Goal: Task Accomplishment & Management: Complete application form

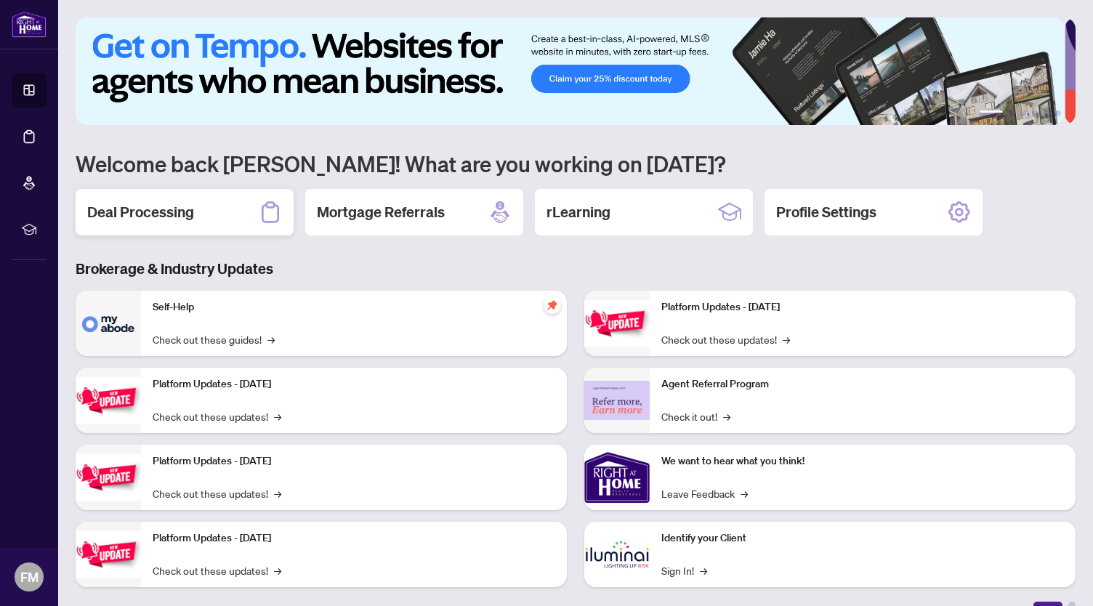
click at [173, 209] on h2 "Deal Processing" at bounding box center [140, 212] width 107 height 20
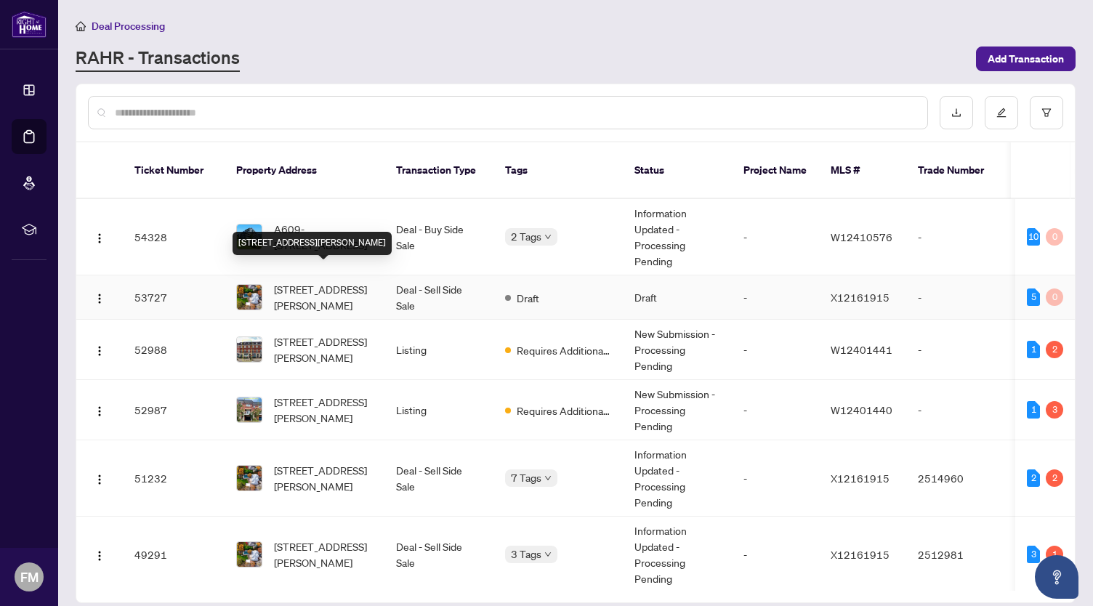
click at [351, 284] on span "[STREET_ADDRESS][PERSON_NAME]" at bounding box center [323, 297] width 99 height 32
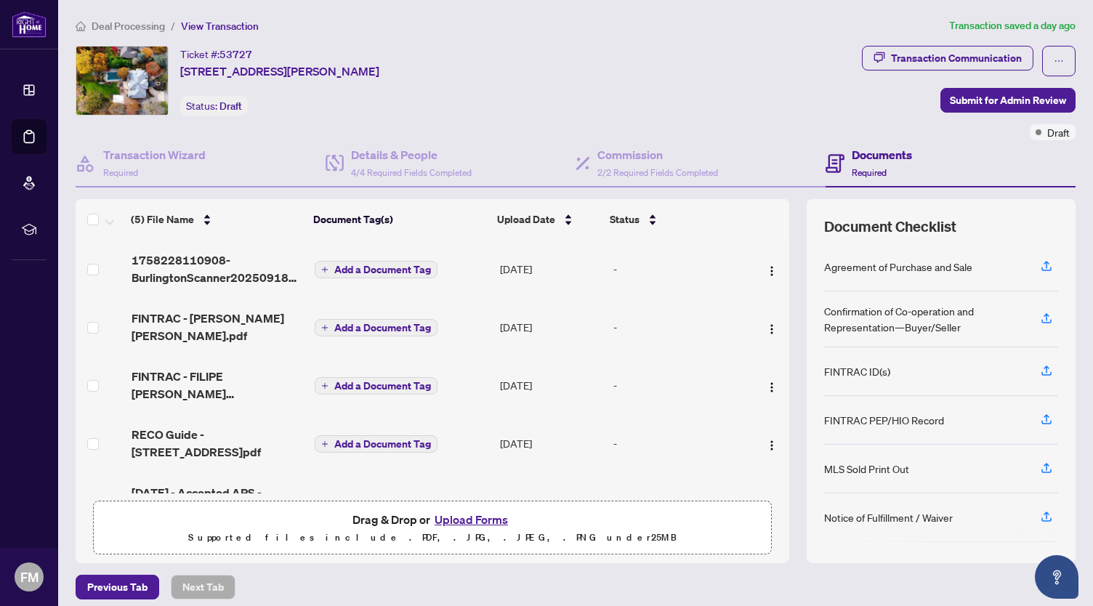
scroll to position [31, 0]
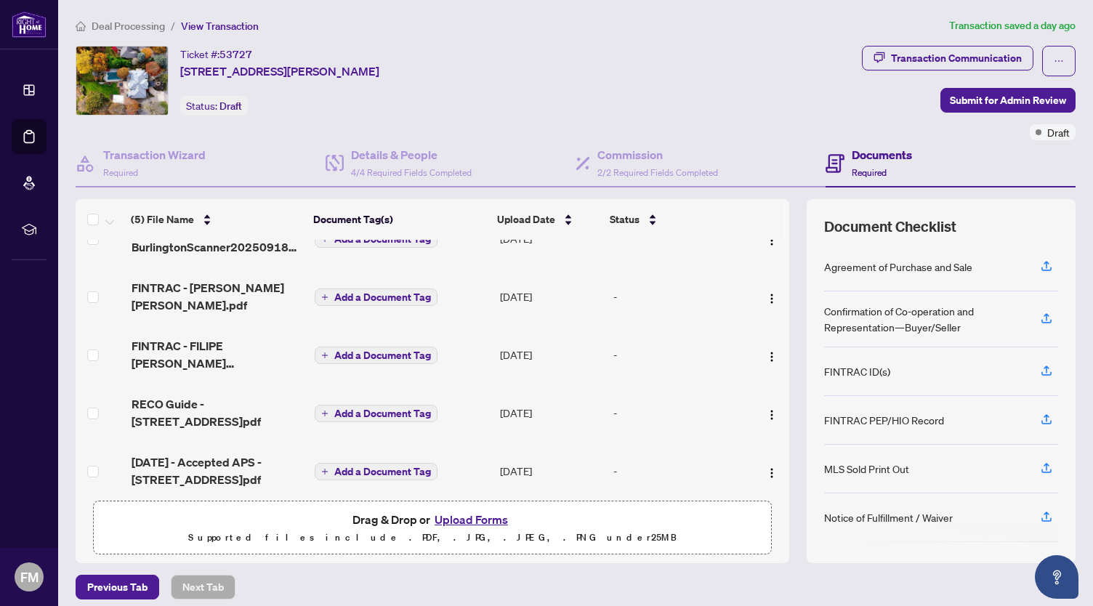
click at [483, 520] on button "Upload Forms" at bounding box center [471, 519] width 82 height 19
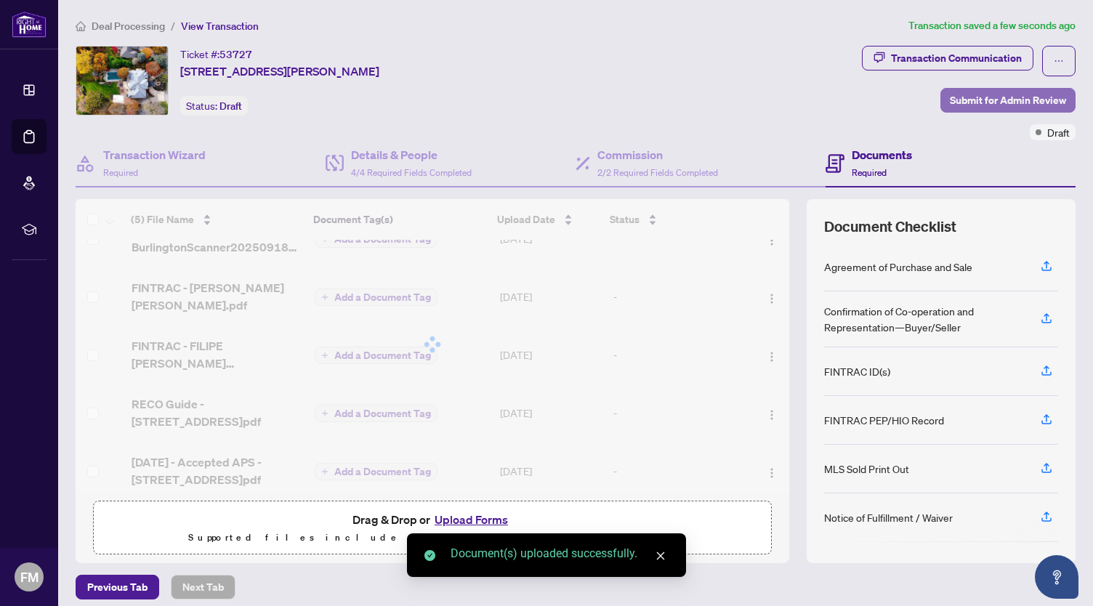
click at [997, 104] on span "Submit for Admin Review" at bounding box center [1008, 100] width 116 height 23
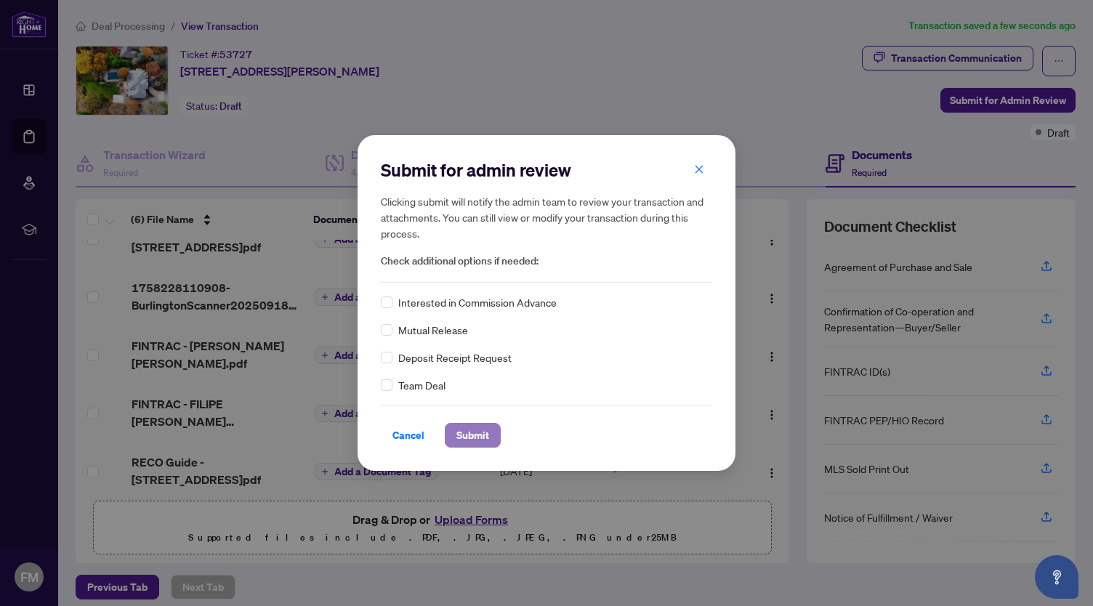
click at [478, 438] on span "Submit" at bounding box center [473, 435] width 33 height 23
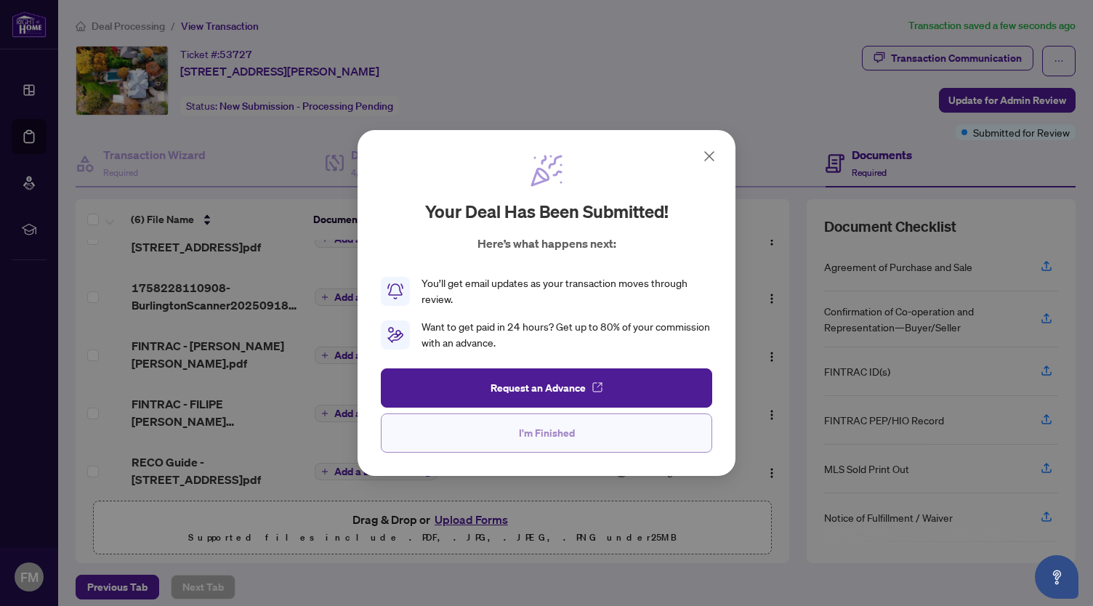
click at [568, 435] on span "I'm Finished" at bounding box center [547, 433] width 56 height 23
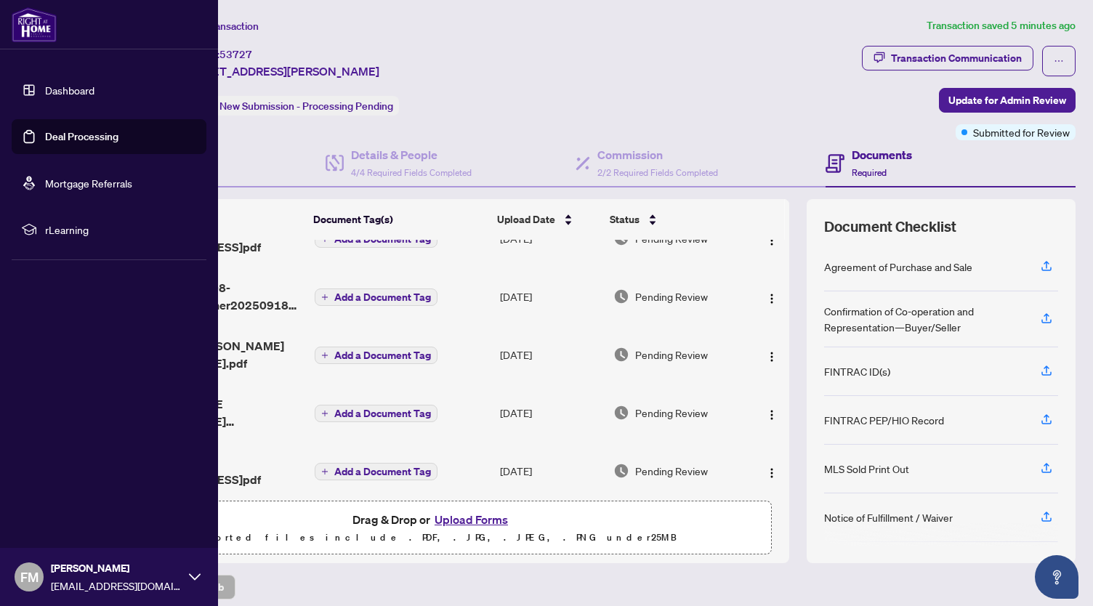
click at [58, 95] on link "Dashboard" at bounding box center [69, 90] width 49 height 13
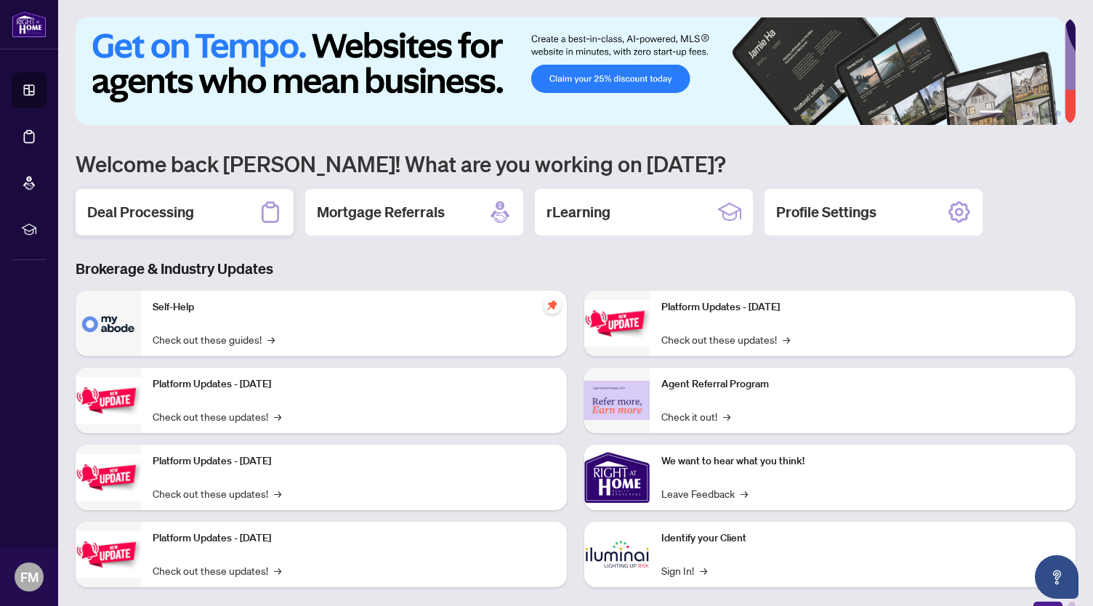
click at [190, 209] on h2 "Deal Processing" at bounding box center [140, 212] width 107 height 20
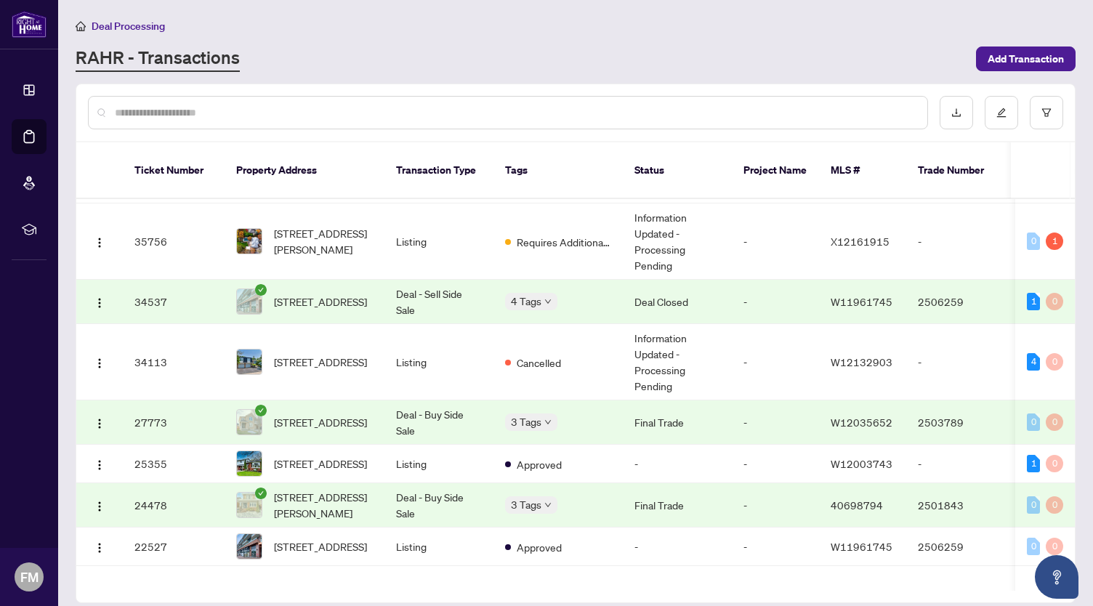
scroll to position [653, 0]
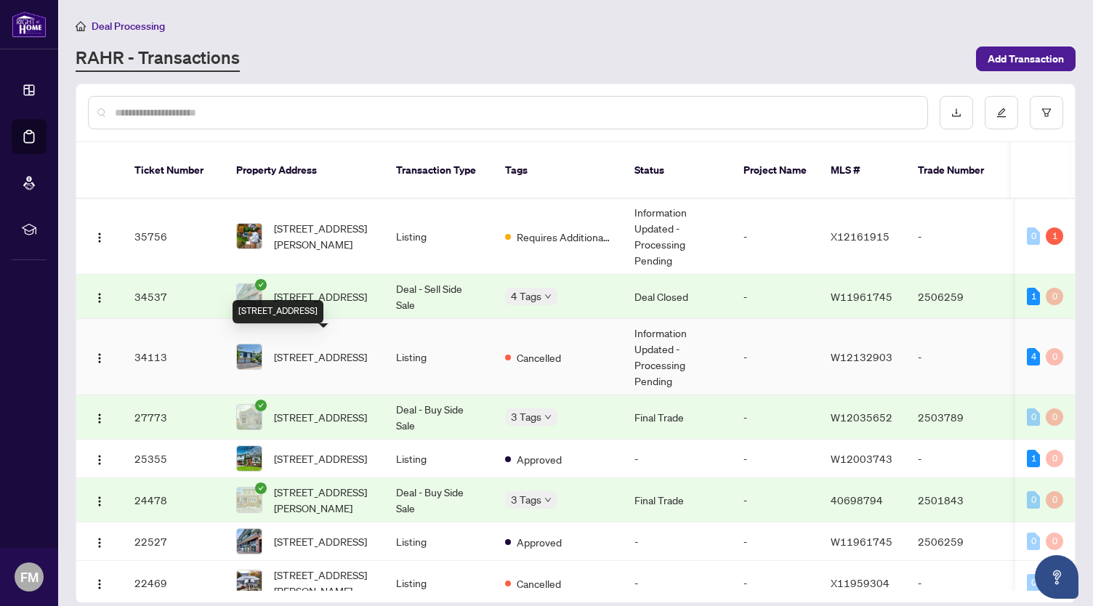
click at [334, 352] on span "[STREET_ADDRESS]" at bounding box center [320, 357] width 93 height 16
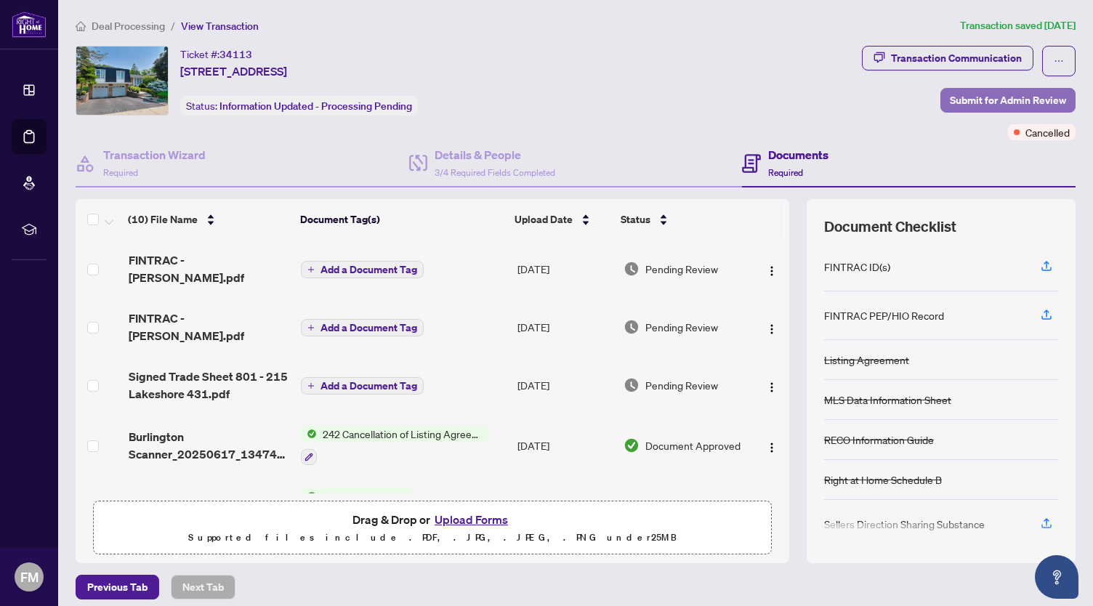
click at [981, 95] on span "Submit for Admin Review" at bounding box center [1008, 100] width 116 height 23
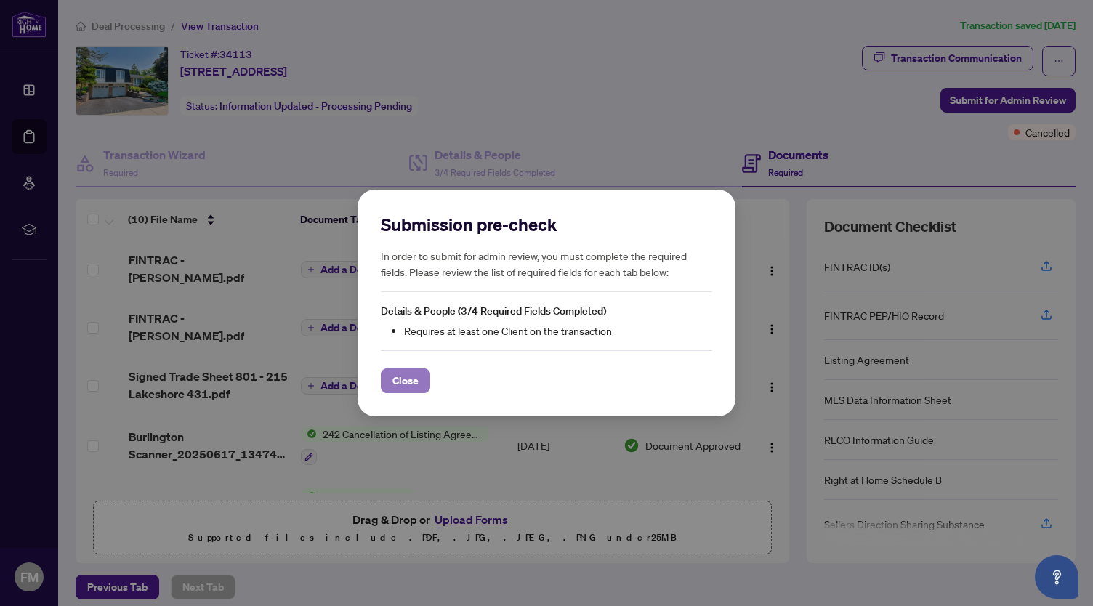
click at [393, 388] on span "Close" at bounding box center [406, 380] width 26 height 23
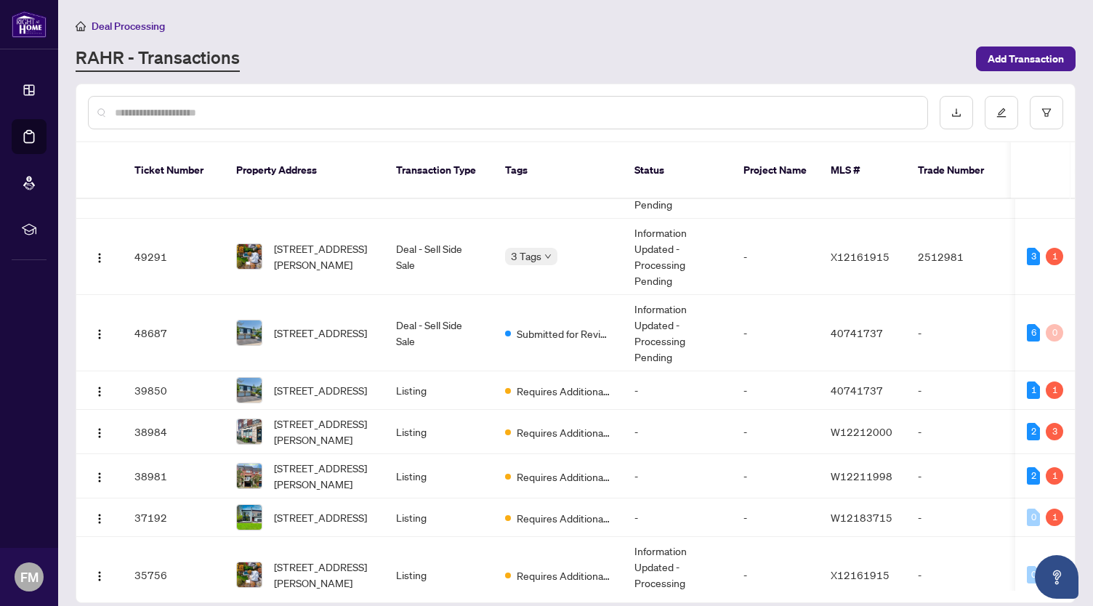
scroll to position [316, 0]
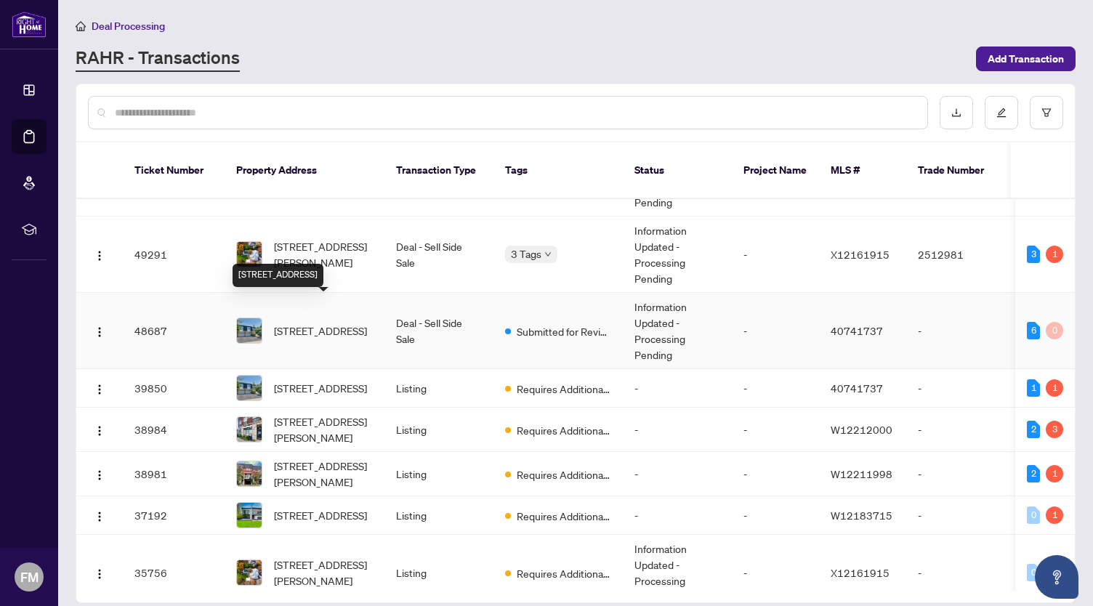
click at [330, 323] on span "[STREET_ADDRESS]" at bounding box center [320, 331] width 93 height 16
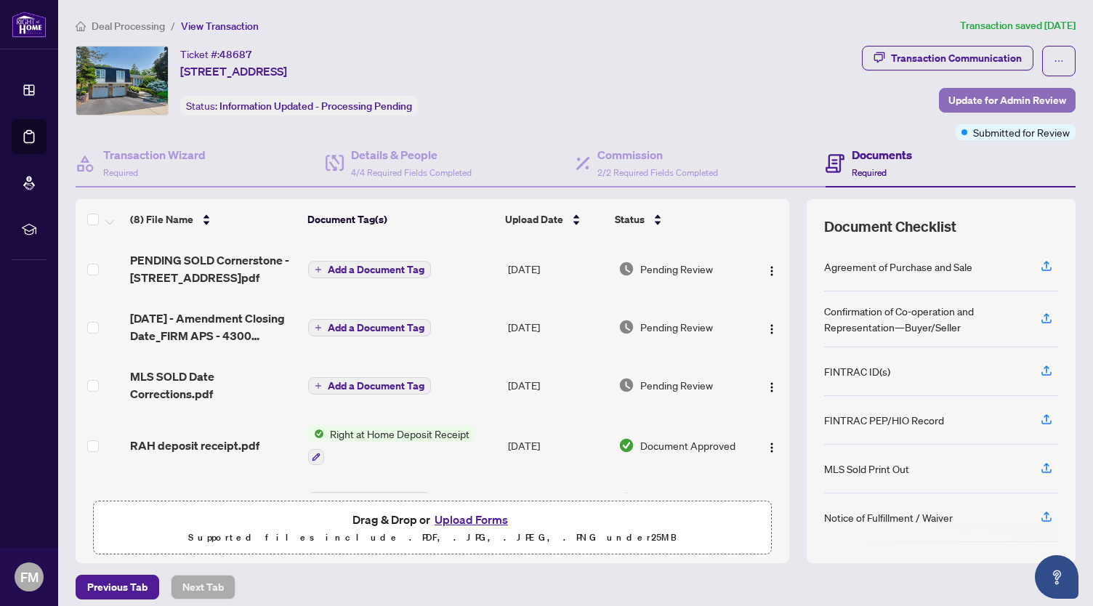
click at [983, 103] on span "Update for Admin Review" at bounding box center [1008, 100] width 118 height 23
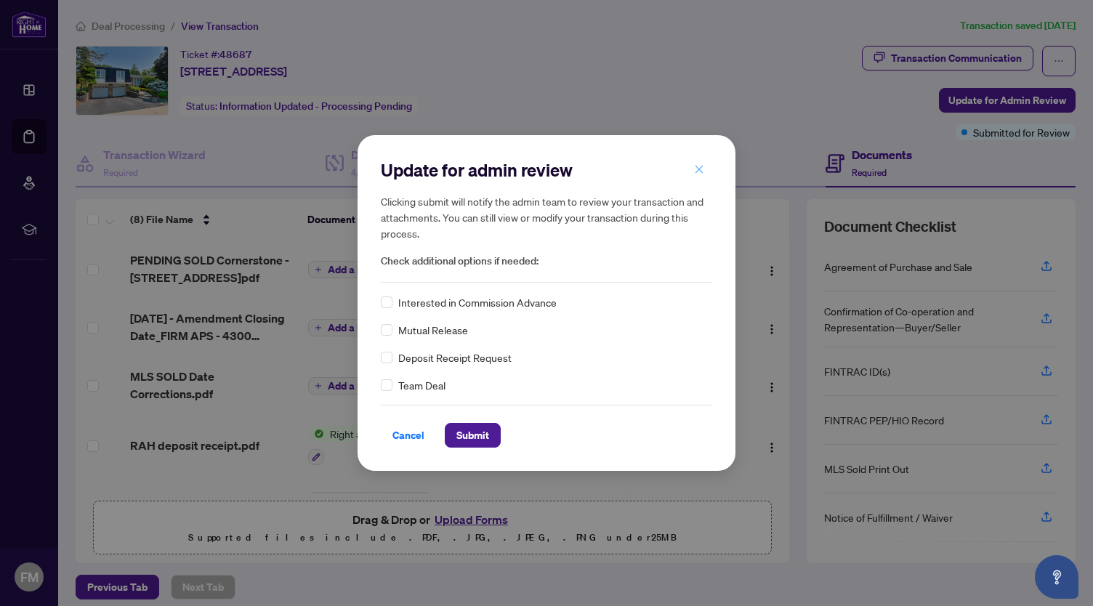
click at [705, 174] on button "button" at bounding box center [699, 169] width 29 height 25
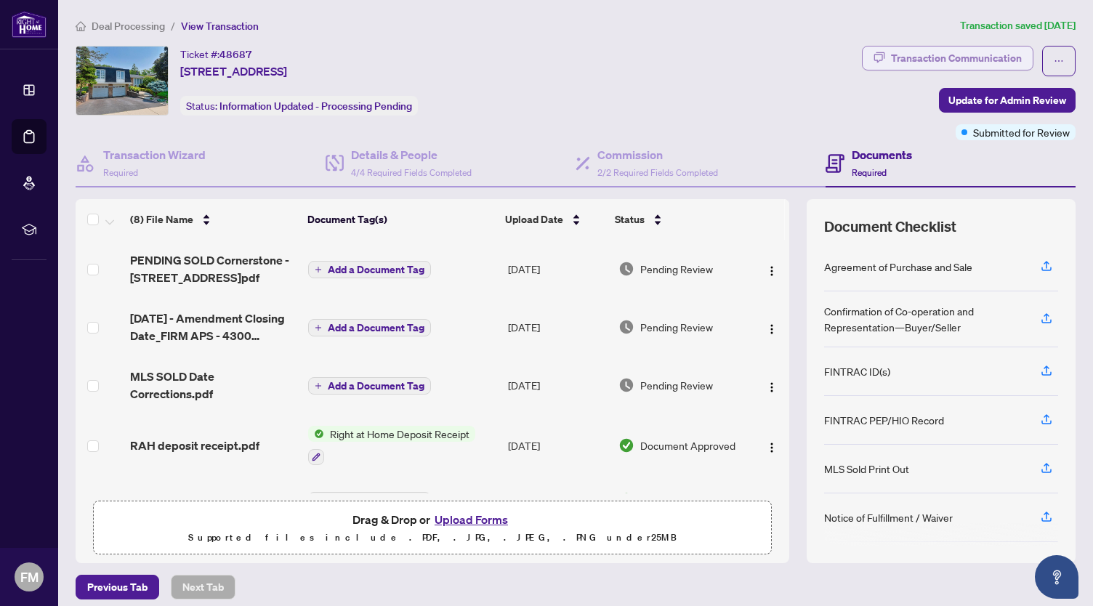
click at [920, 58] on div "Transaction Communication" at bounding box center [956, 58] width 131 height 23
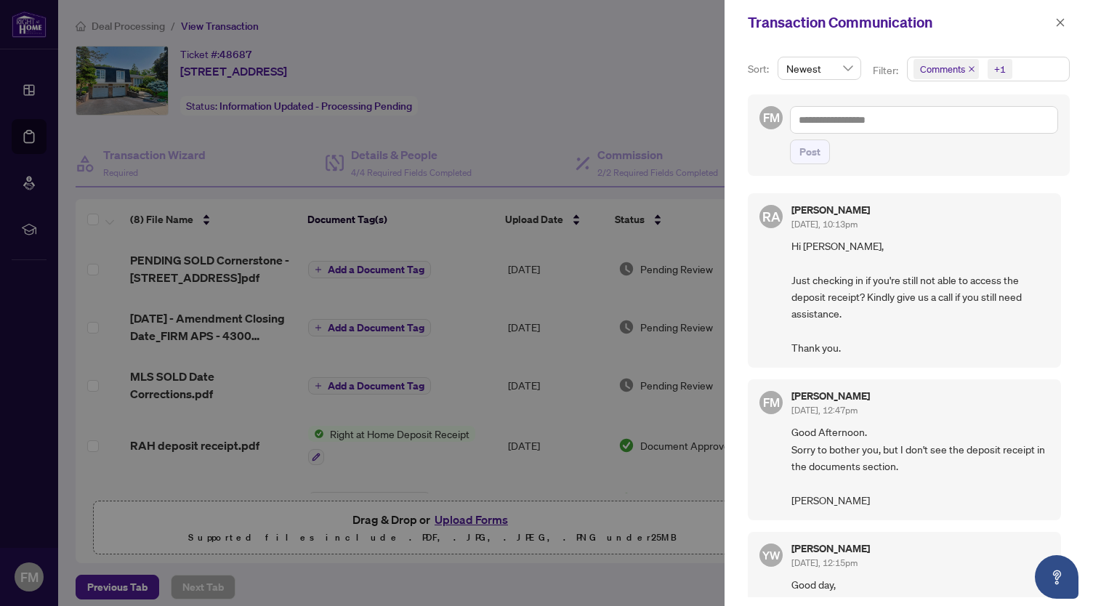
click at [608, 95] on div at bounding box center [546, 303] width 1093 height 606
click at [1060, 20] on icon "close" at bounding box center [1061, 22] width 10 height 10
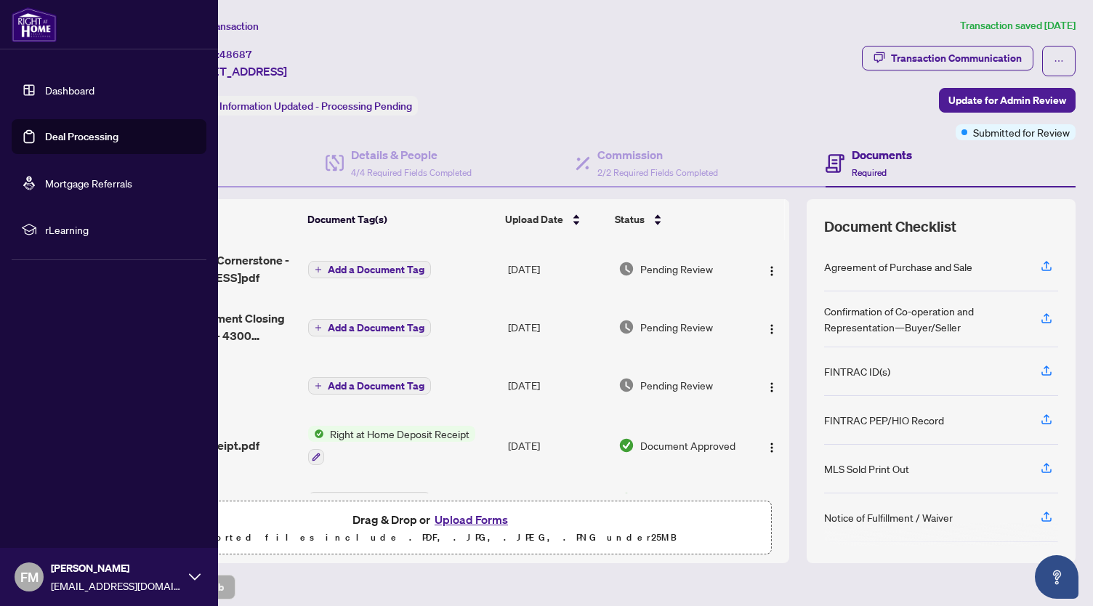
click at [71, 88] on link "Dashboard" at bounding box center [69, 90] width 49 height 13
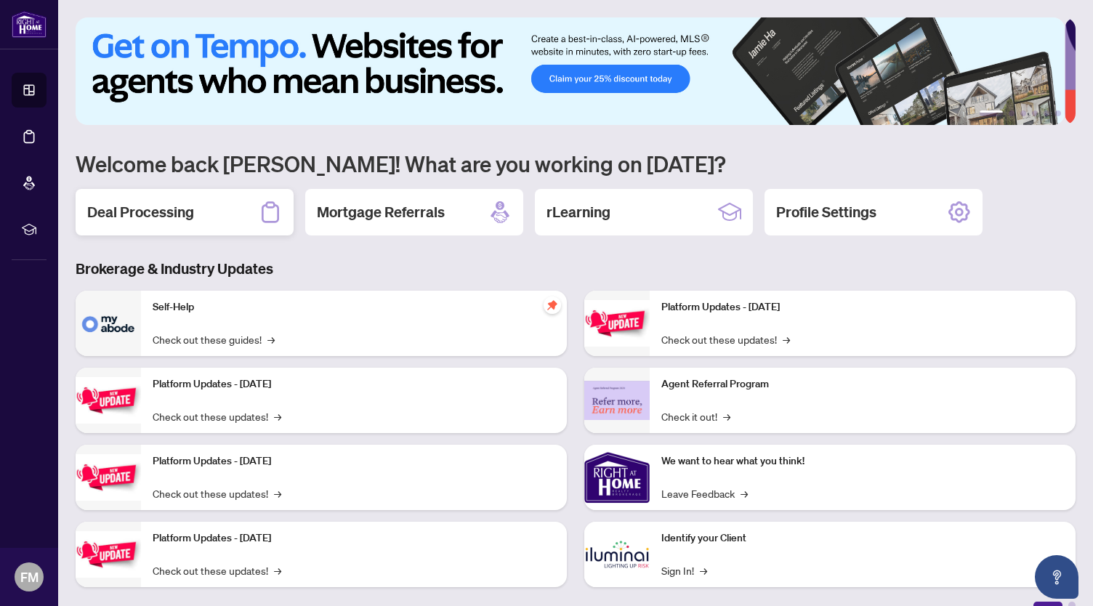
click at [168, 198] on div "Deal Processing" at bounding box center [185, 212] width 218 height 47
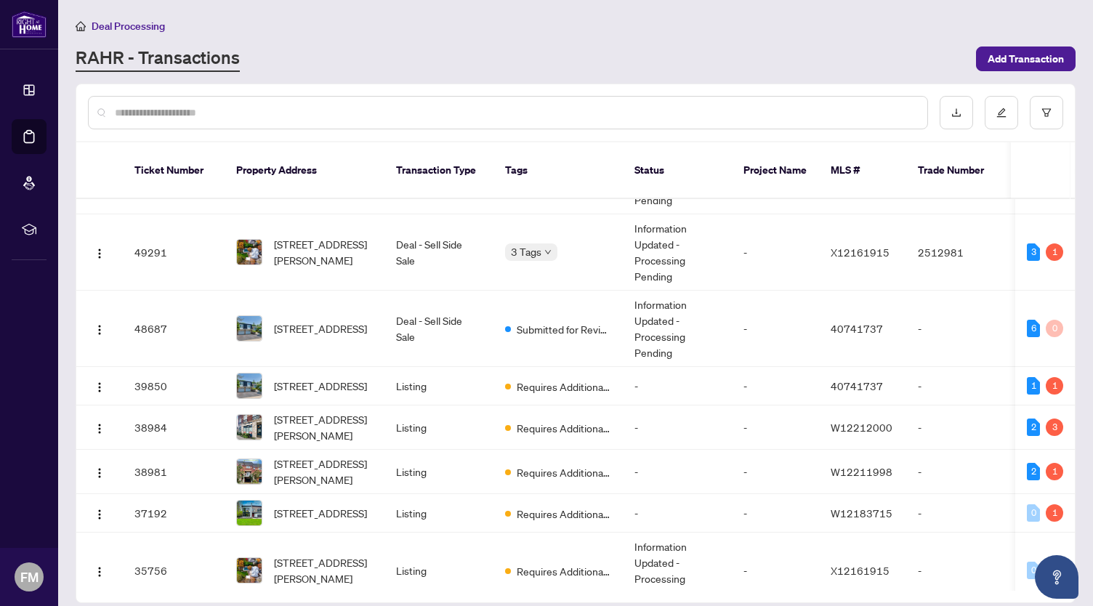
scroll to position [340, 0]
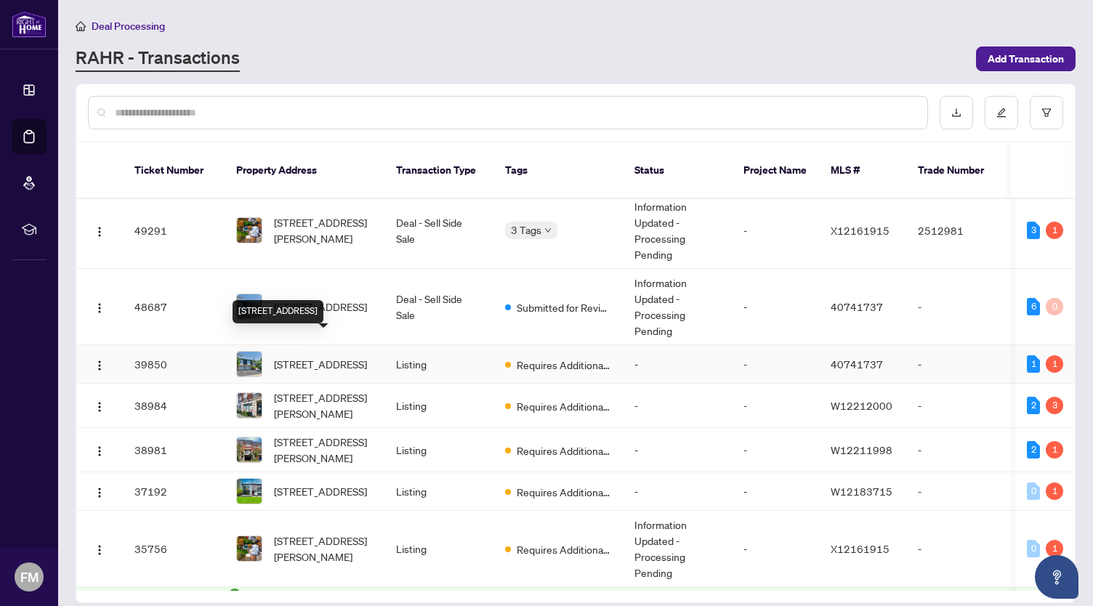
click at [333, 356] on span "[STREET_ADDRESS]" at bounding box center [320, 364] width 93 height 16
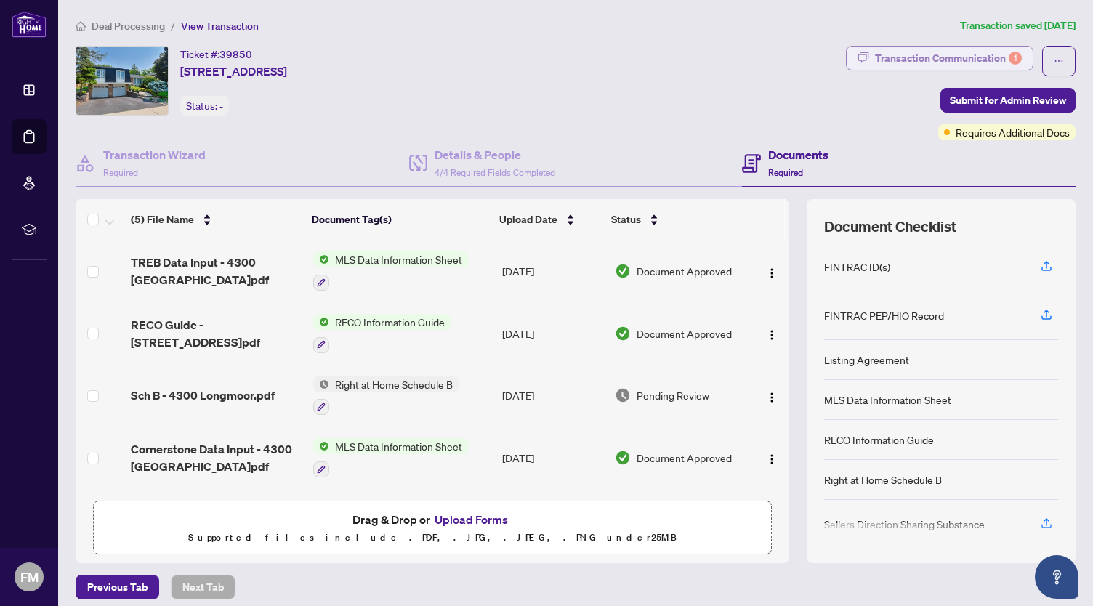
click at [967, 62] on div "Transaction Communication 1" at bounding box center [948, 58] width 147 height 23
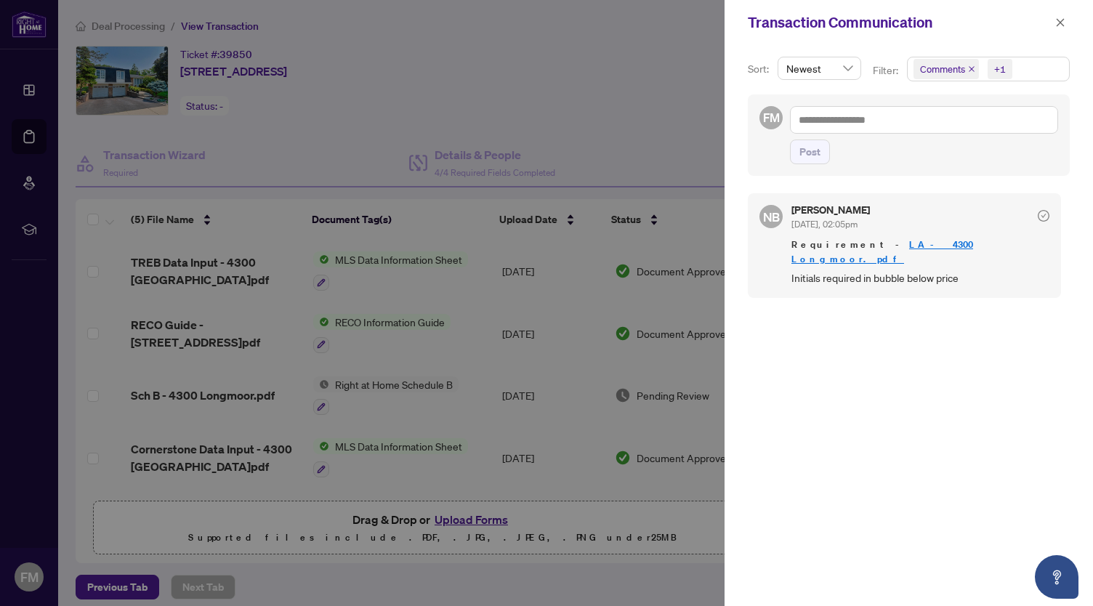
click at [640, 120] on div at bounding box center [546, 303] width 1093 height 606
click at [1060, 28] on span "button" at bounding box center [1061, 22] width 10 height 23
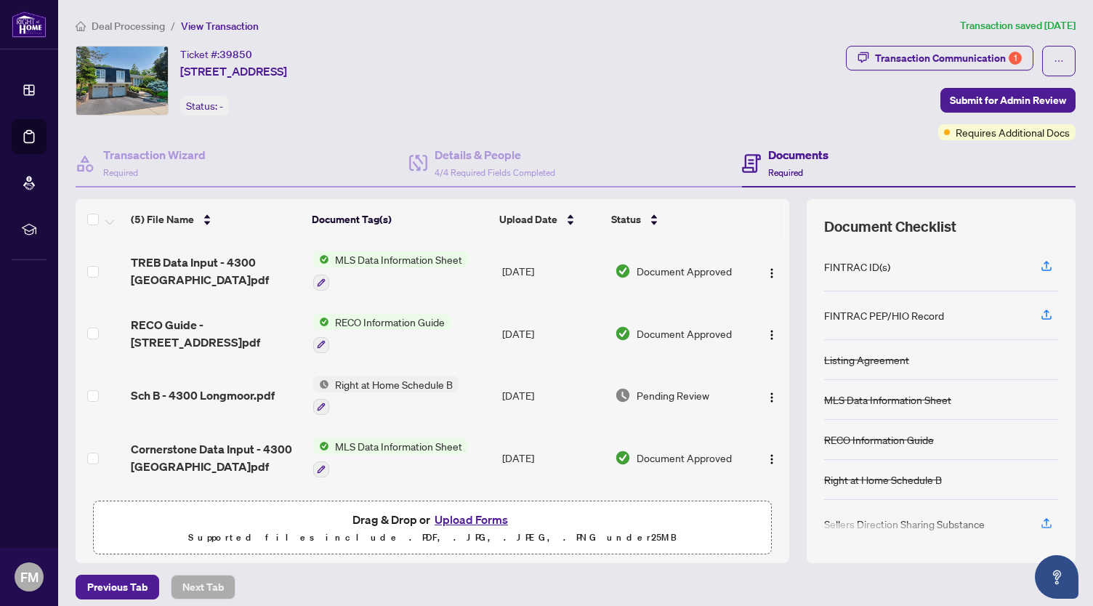
scroll to position [60, 0]
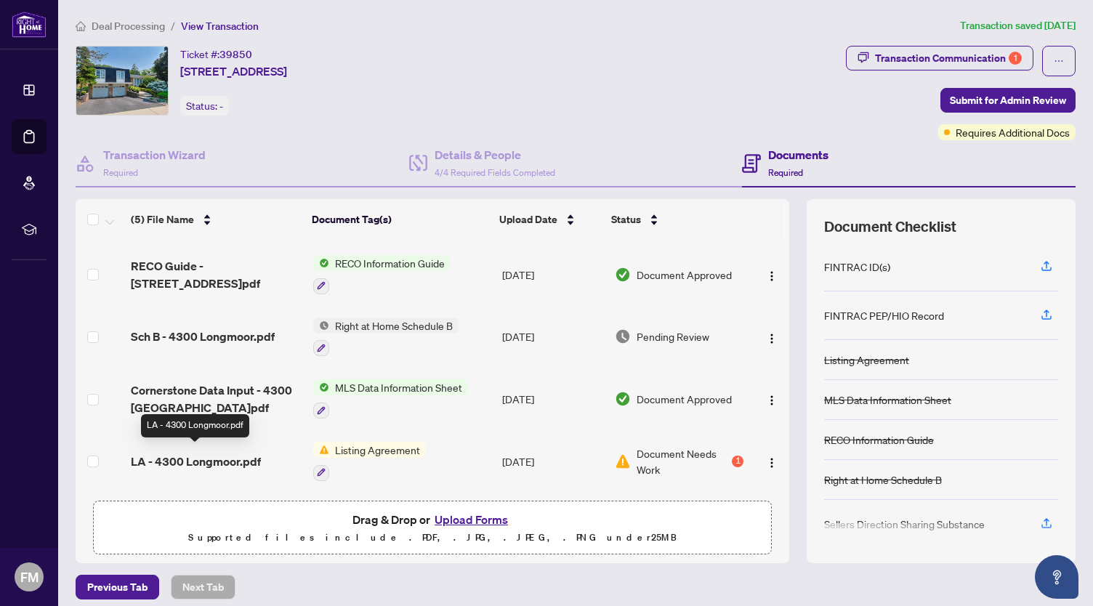
click at [241, 454] on span "LA - 4300 Longmoor.pdf" at bounding box center [196, 461] width 130 height 17
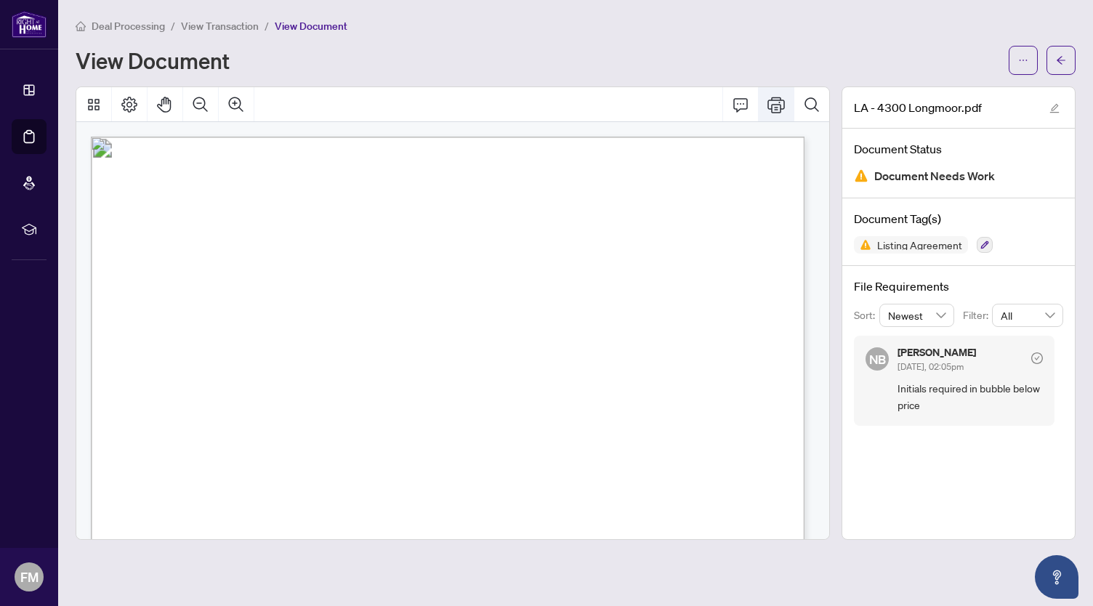
click at [775, 104] on icon "Print" at bounding box center [776, 104] width 17 height 17
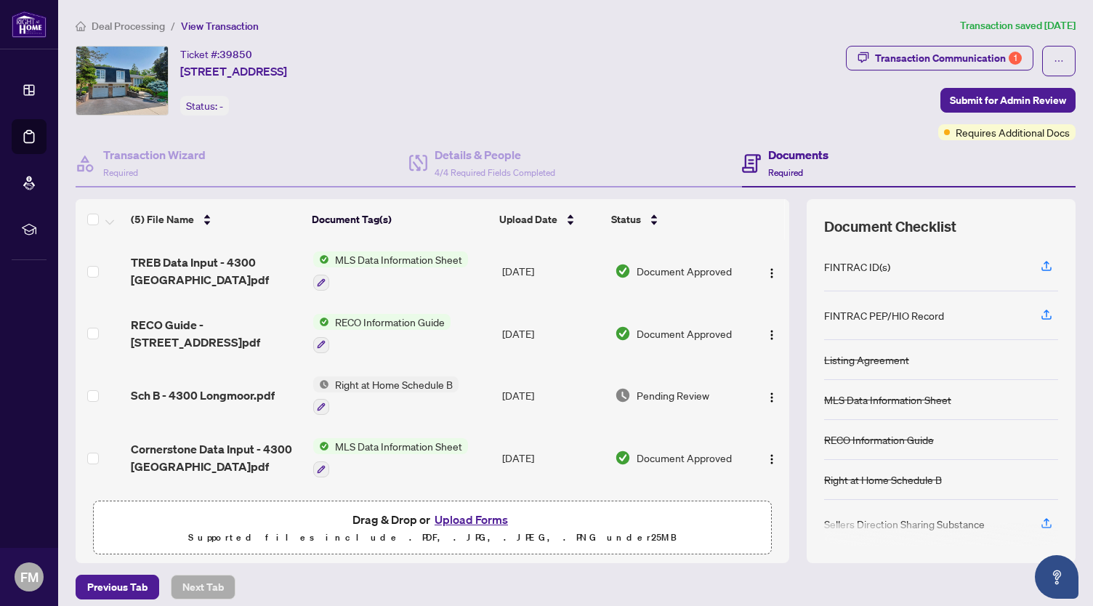
scroll to position [60, 0]
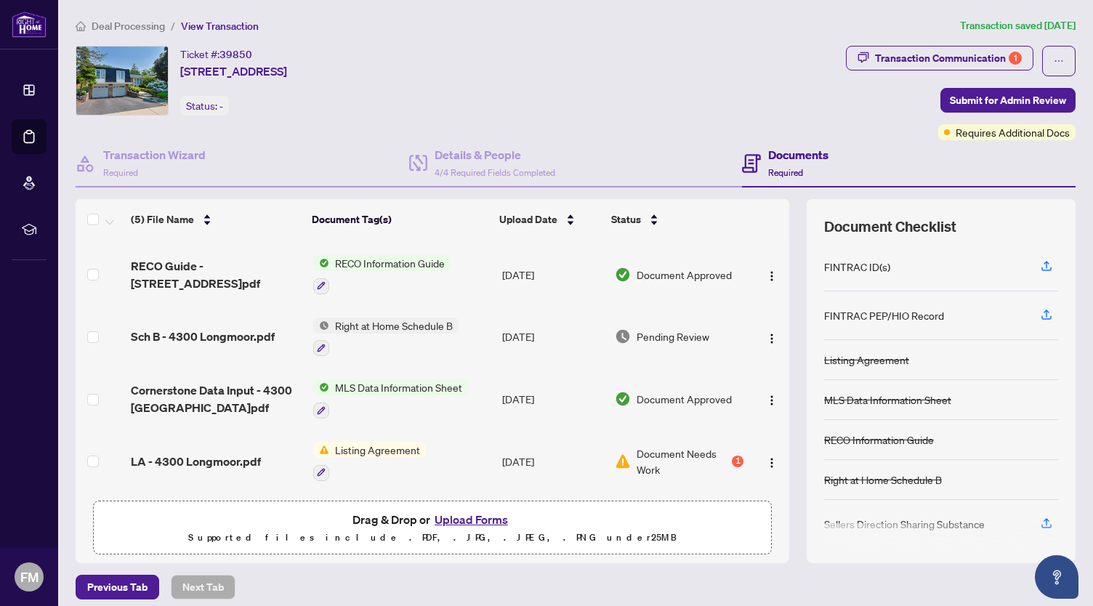
click at [340, 443] on span "Listing Agreement" at bounding box center [377, 450] width 97 height 16
click at [242, 457] on span "LA - 4300 Longmoor.pdf" at bounding box center [196, 461] width 130 height 17
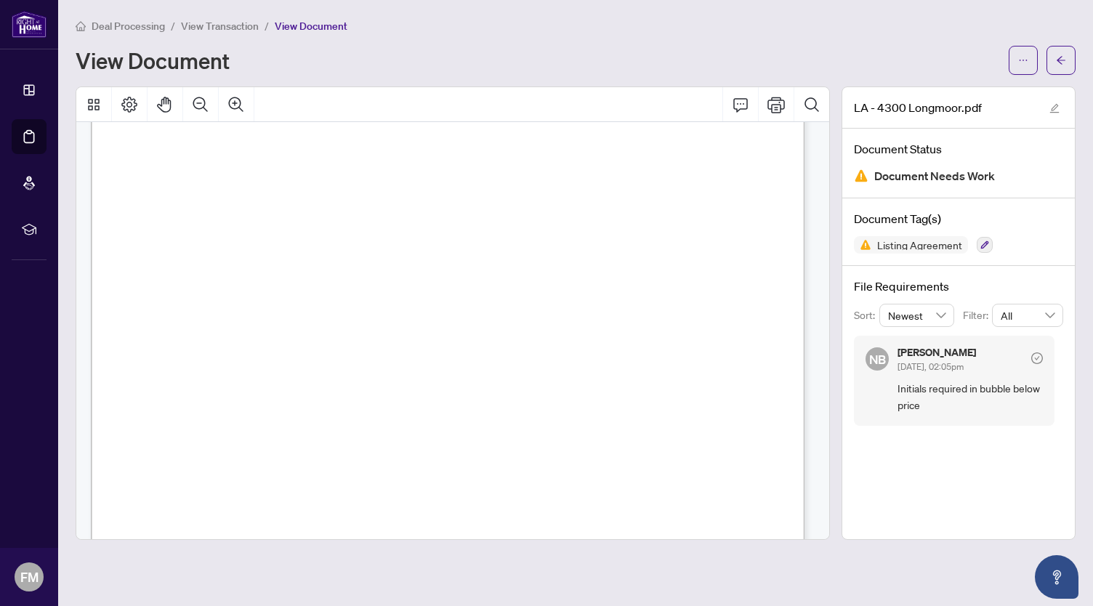
scroll to position [174, 0]
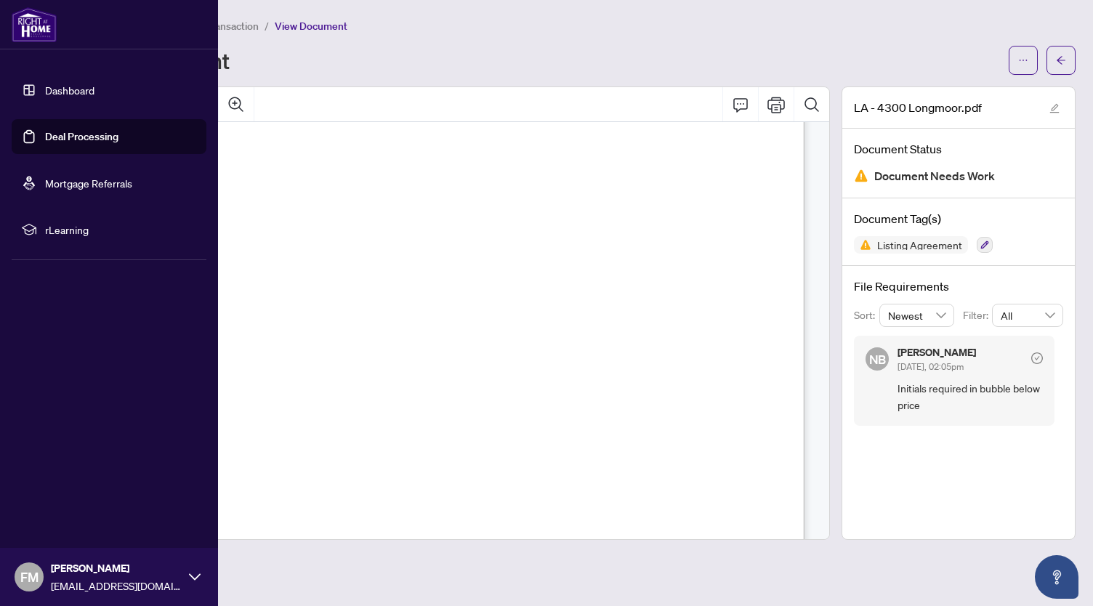
click at [28, 31] on img at bounding box center [34, 24] width 45 height 35
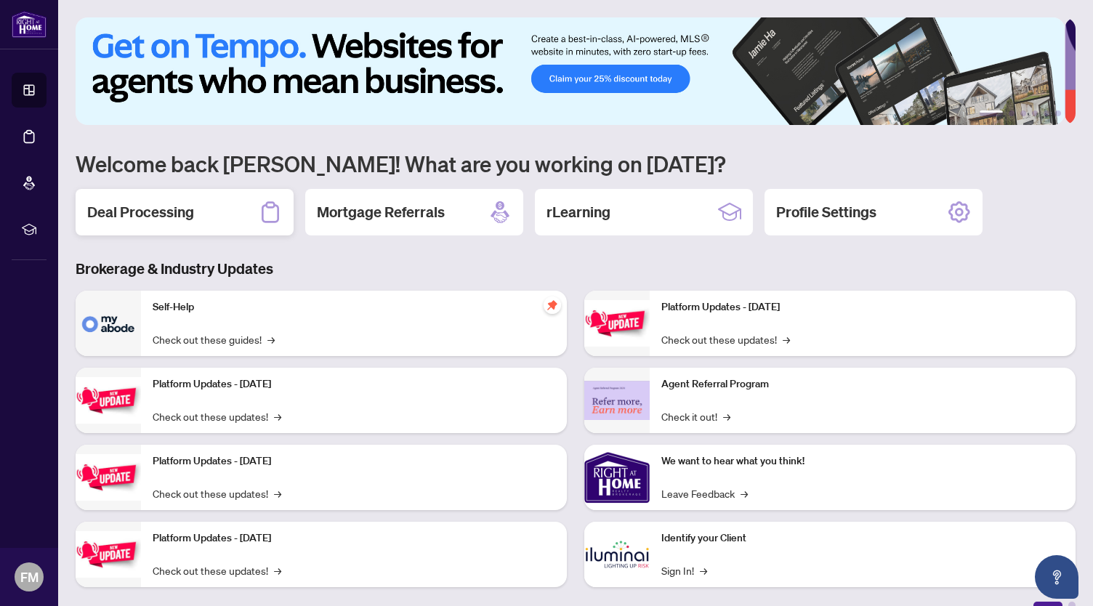
click at [185, 206] on h2 "Deal Processing" at bounding box center [140, 212] width 107 height 20
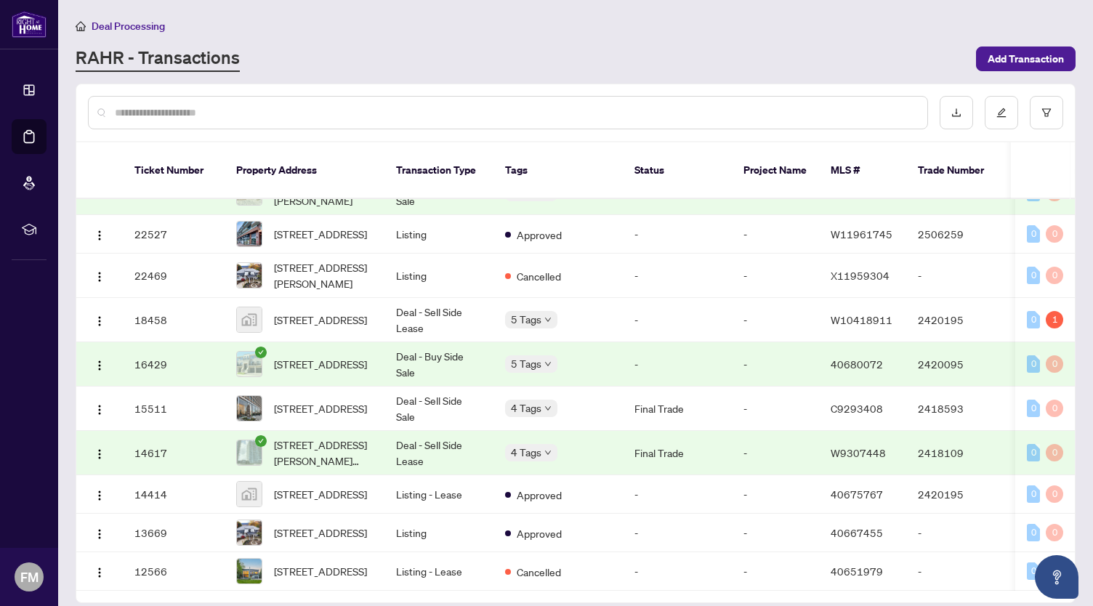
scroll to position [999, 0]
